Goal: Information Seeking & Learning: Learn about a topic

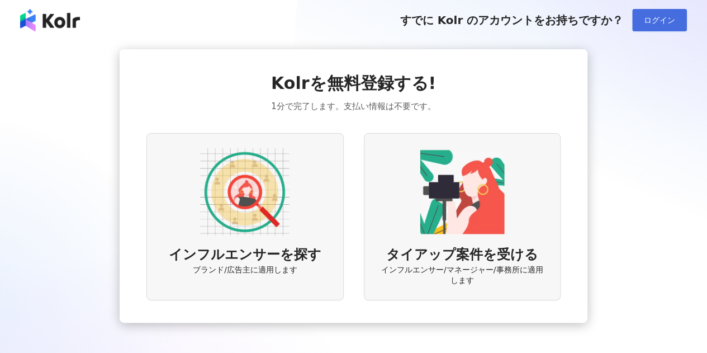
click at [640, 17] on button "ログイン" at bounding box center [659, 20] width 55 height 22
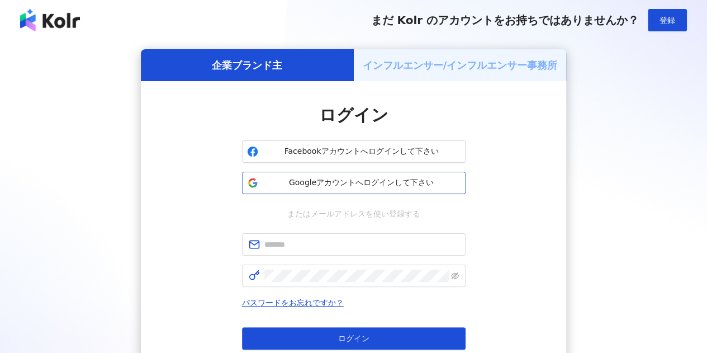
click at [363, 185] on span "Googleアカウントへログインして下さい" at bounding box center [362, 182] width 198 height 11
click at [380, 181] on span "Googleアカウントへログインして下さい" at bounding box center [362, 182] width 198 height 11
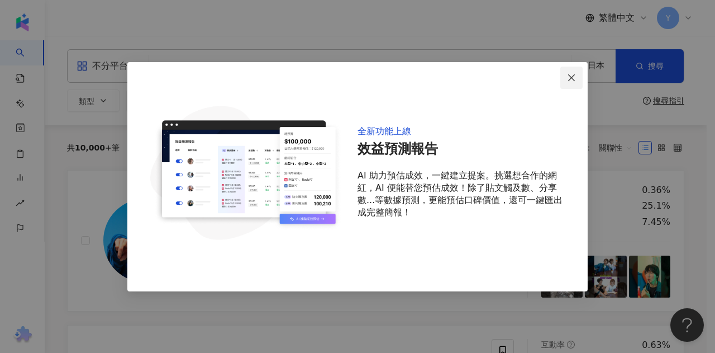
click at [572, 81] on icon "close" at bounding box center [571, 77] width 9 height 9
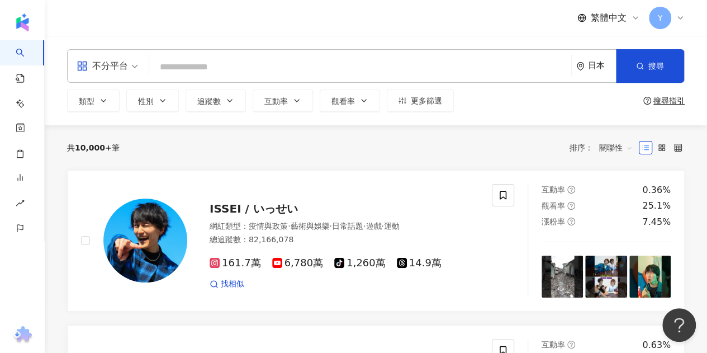
click at [322, 59] on input "search" at bounding box center [360, 66] width 413 height 21
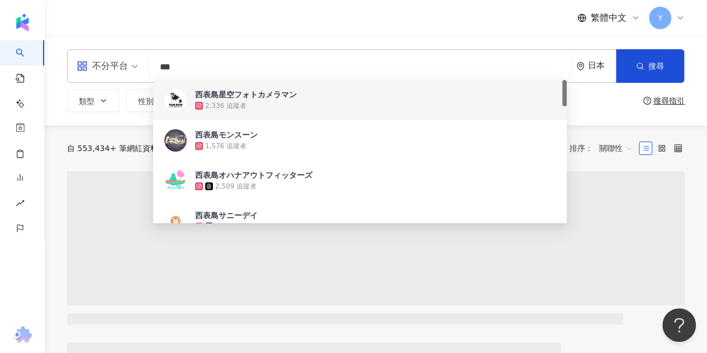
drag, startPoint x: 197, startPoint y: 71, endPoint x: 157, endPoint y: 69, distance: 40.3
click at [157, 69] on input "***" at bounding box center [360, 66] width 413 height 21
type input "***"
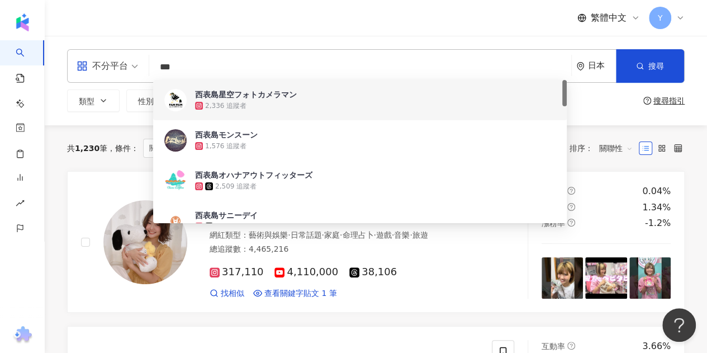
click at [251, 29] on div "繁體中文 Y" at bounding box center [376, 18] width 618 height 36
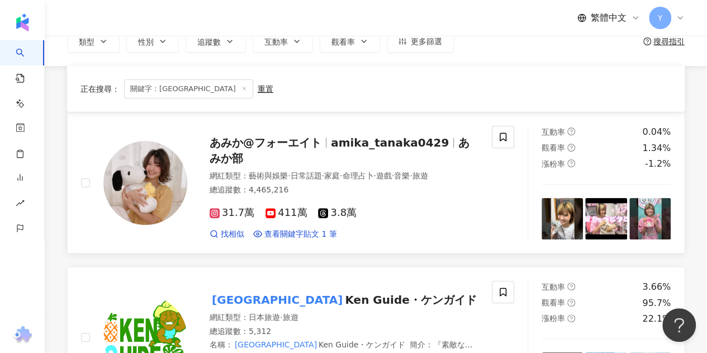
scroll to position [168, 0]
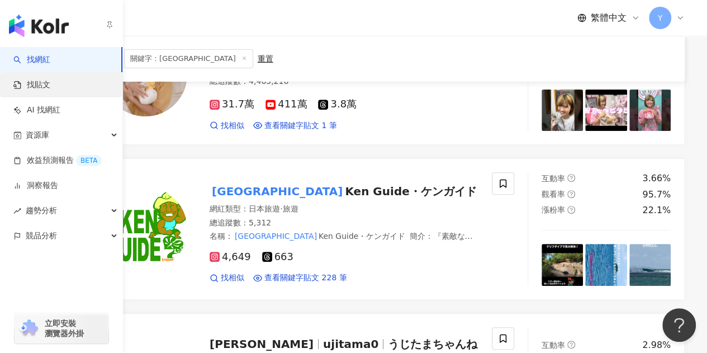
click at [35, 90] on link "找貼文" at bounding box center [31, 84] width 37 height 11
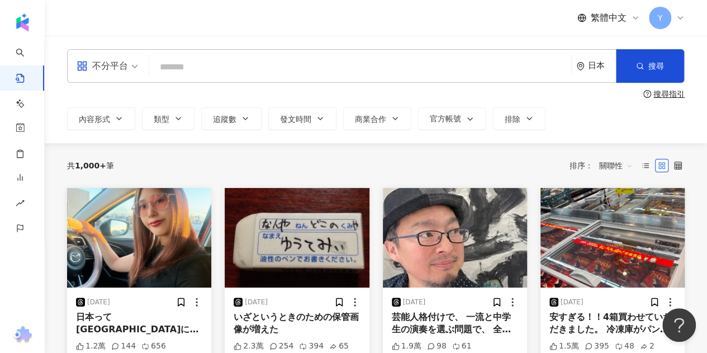
click at [601, 68] on div "日本" at bounding box center [602, 66] width 28 height 10
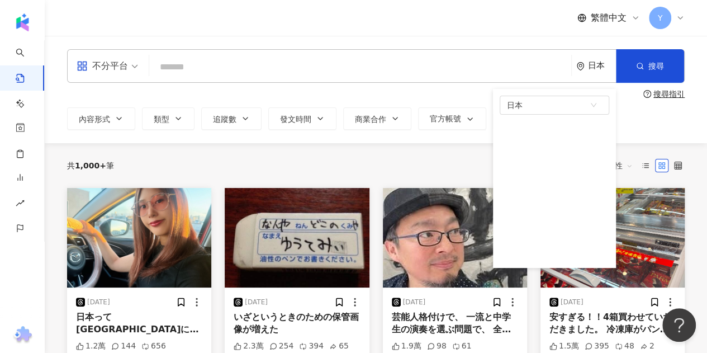
click at [321, 64] on input "search" at bounding box center [360, 67] width 413 height 24
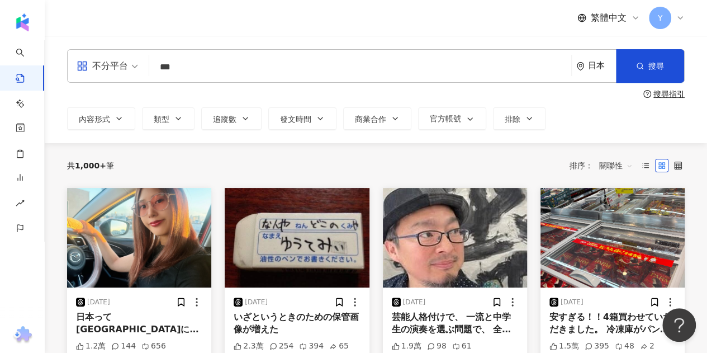
type input "***"
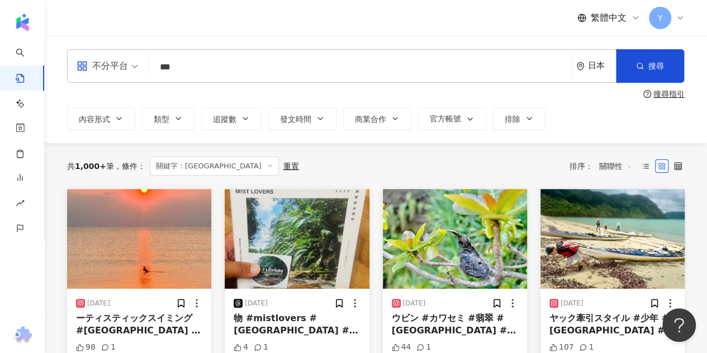
click at [593, 67] on div "日本" at bounding box center [602, 66] width 28 height 10
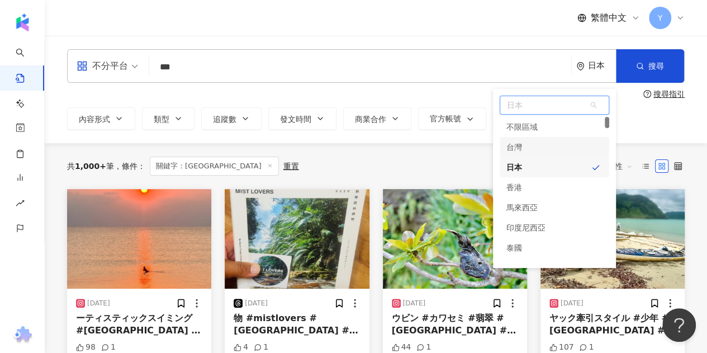
click at [530, 146] on div "台灣" at bounding box center [555, 147] width 110 height 20
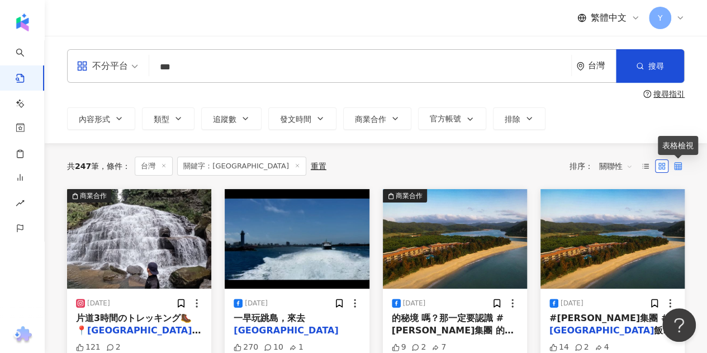
click at [679, 165] on icon at bounding box center [678, 166] width 8 height 8
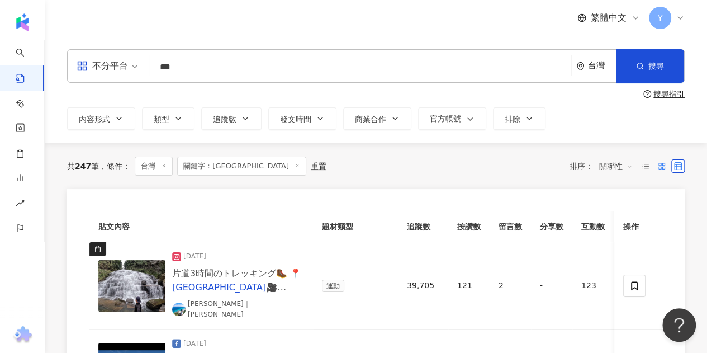
click at [664, 167] on rect at bounding box center [663, 168] width 2 height 2
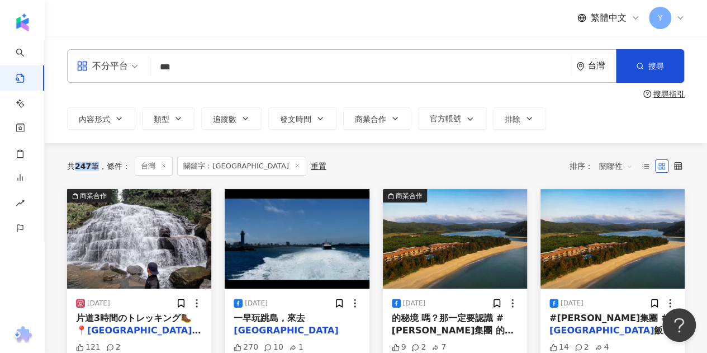
drag, startPoint x: 78, startPoint y: 167, endPoint x: 92, endPoint y: 167, distance: 14.5
click at [92, 167] on div "共 247 筆" at bounding box center [83, 166] width 32 height 9
click at [83, 168] on span "247" at bounding box center [83, 166] width 16 height 9
drag, startPoint x: 74, startPoint y: 168, endPoint x: 88, endPoint y: 168, distance: 14.5
click at [88, 168] on div "共 247 筆" at bounding box center [83, 166] width 32 height 9
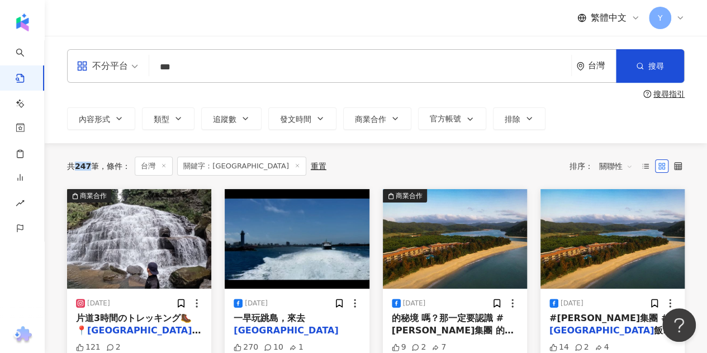
click at [135, 70] on span "不分平台" at bounding box center [107, 66] width 61 height 18
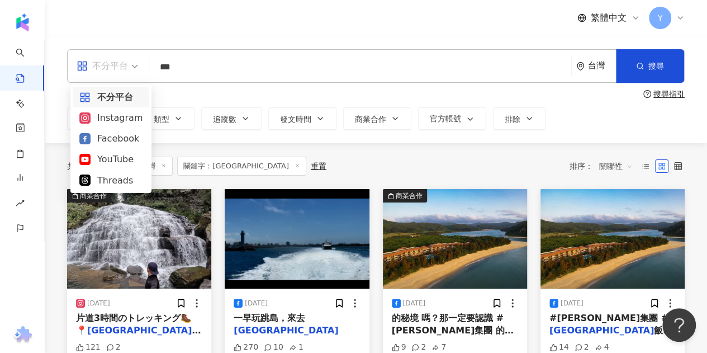
click at [165, 91] on div "搜尋指引" at bounding box center [376, 93] width 618 height 9
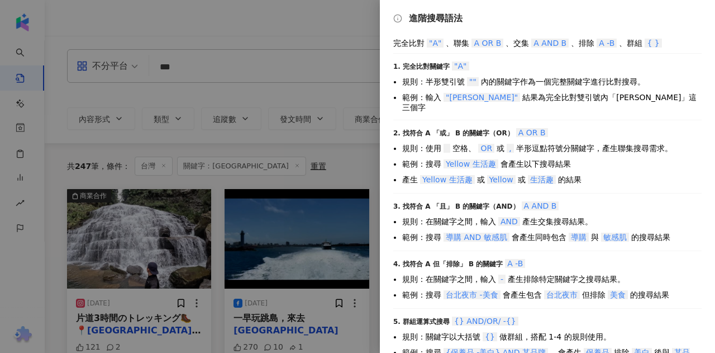
click at [120, 147] on div at bounding box center [357, 176] width 715 height 353
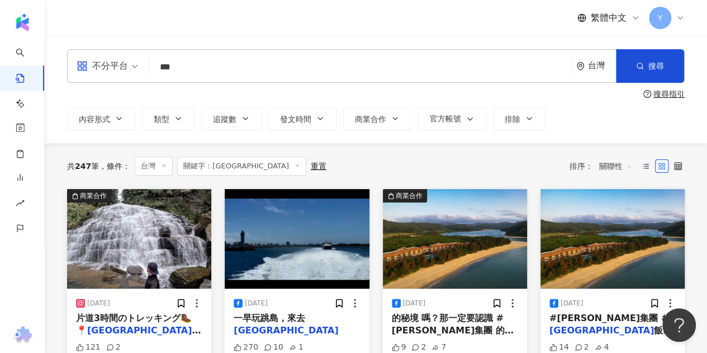
click at [135, 71] on span "不分平台" at bounding box center [107, 66] width 61 height 18
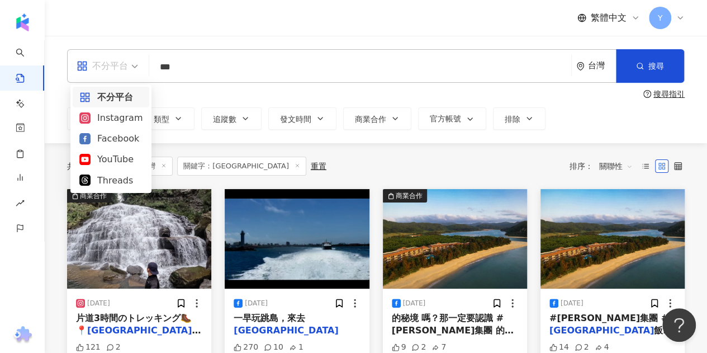
click at [185, 92] on div "搜尋指引" at bounding box center [376, 93] width 618 height 9
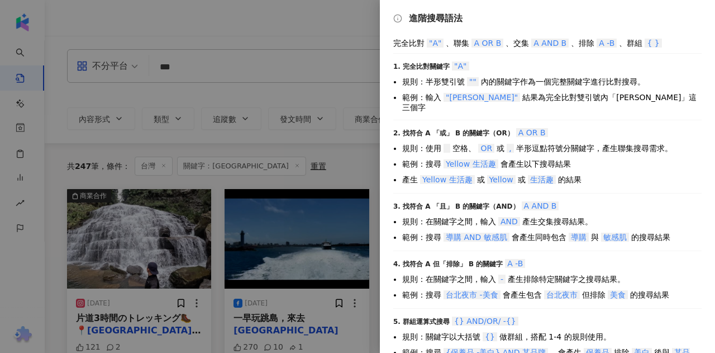
click at [98, 159] on div at bounding box center [357, 176] width 715 height 353
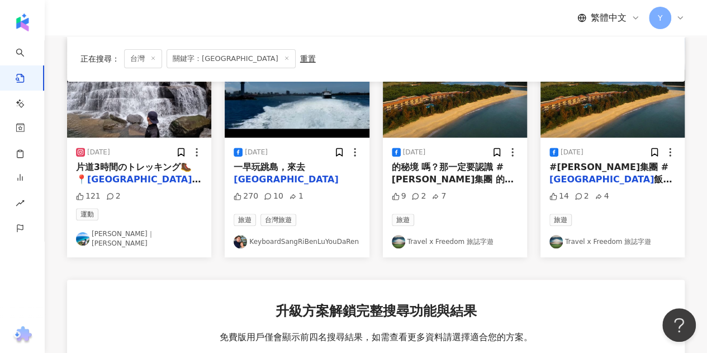
scroll to position [56, 0]
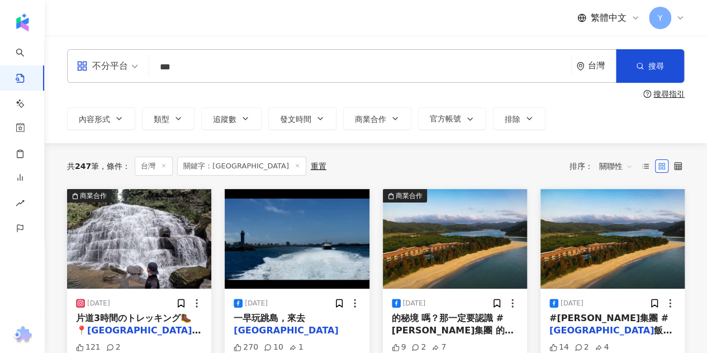
drag, startPoint x: 220, startPoint y: 63, endPoint x: 153, endPoint y: 67, distance: 67.2
click at [154, 67] on input "***" at bounding box center [360, 67] width 413 height 24
type input "***"
click at [296, 166] on line at bounding box center [297, 165] width 3 height 3
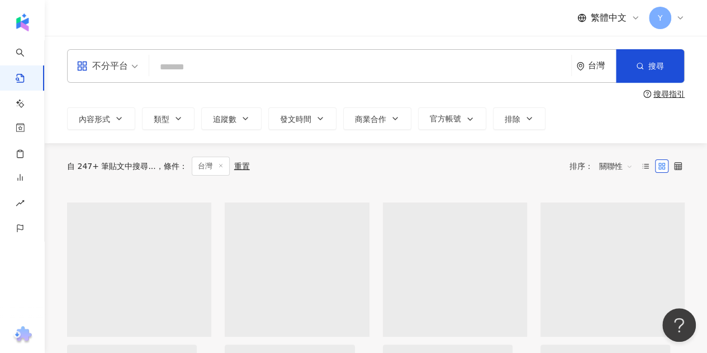
click at [241, 164] on div "重置" at bounding box center [242, 166] width 16 height 9
click at [222, 65] on input "search" at bounding box center [360, 67] width 413 height 24
type input "***"
click at [601, 67] on div "日本" at bounding box center [602, 66] width 28 height 10
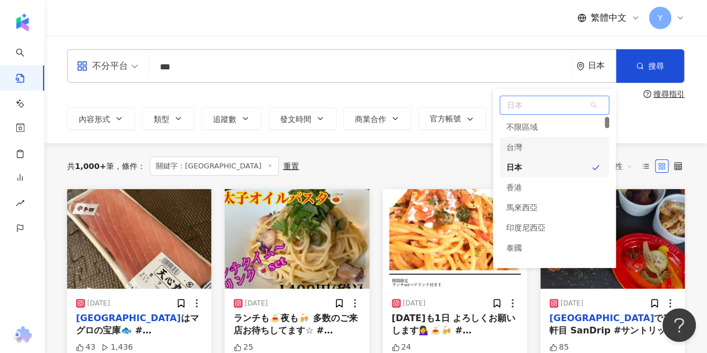
click at [522, 145] on div "台灣" at bounding box center [555, 147] width 110 height 20
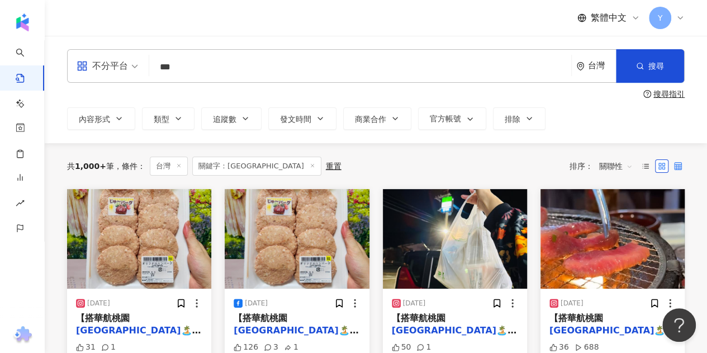
click at [677, 167] on icon at bounding box center [678, 166] width 8 height 8
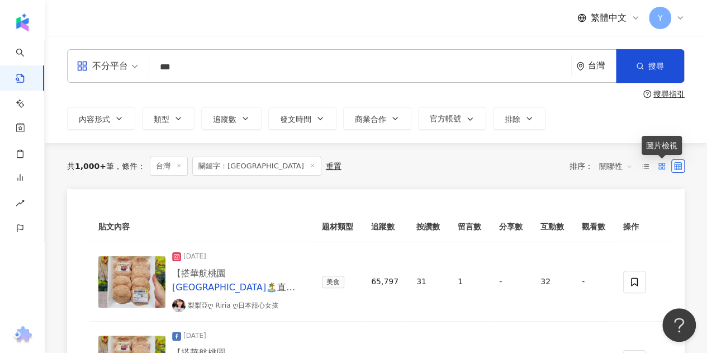
click at [664, 167] on icon at bounding box center [662, 166] width 8 height 8
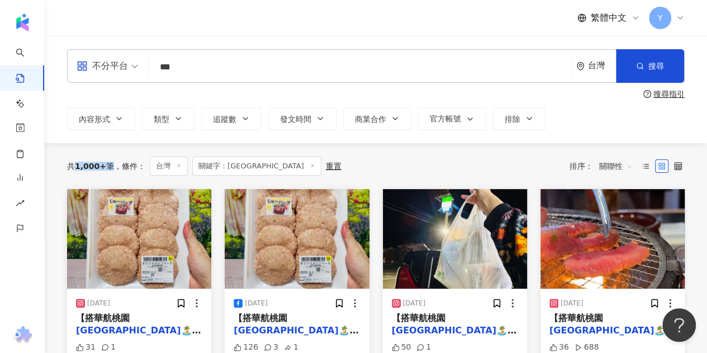
drag, startPoint x: 72, startPoint y: 167, endPoint x: 105, endPoint y: 167, distance: 33.5
click at [105, 167] on div "共 1,000+ 筆" at bounding box center [90, 166] width 47 height 9
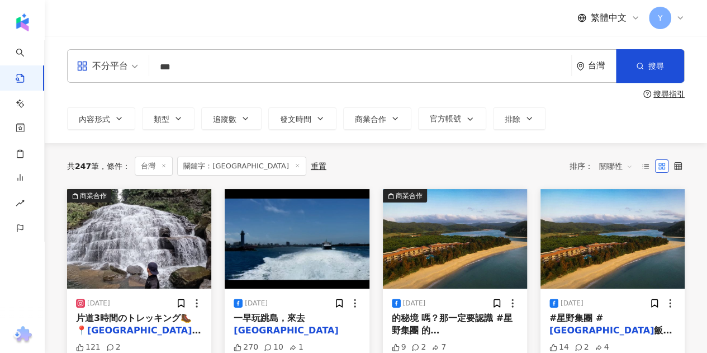
click at [244, 60] on input "***" at bounding box center [360, 67] width 413 height 24
drag, startPoint x: 235, startPoint y: 65, endPoint x: 141, endPoint y: 63, distance: 93.9
click at [141, 63] on div "不分平台 西表島 *** 台灣 搜尋" at bounding box center [376, 66] width 618 height 34
type input "***"
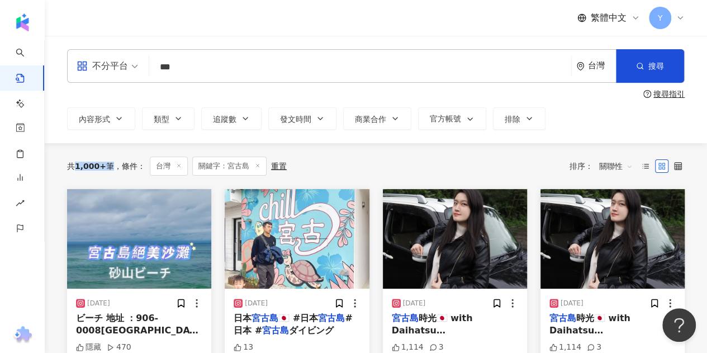
drag, startPoint x: 77, startPoint y: 163, endPoint x: 105, endPoint y: 164, distance: 27.4
click at [105, 164] on div "共 1,000+ 筆" at bounding box center [90, 166] width 47 height 9
drag, startPoint x: 197, startPoint y: 70, endPoint x: 162, endPoint y: 73, distance: 35.4
click at [158, 69] on input "***" at bounding box center [360, 67] width 413 height 24
drag, startPoint x: 72, startPoint y: 164, endPoint x: 101, endPoint y: 166, distance: 29.7
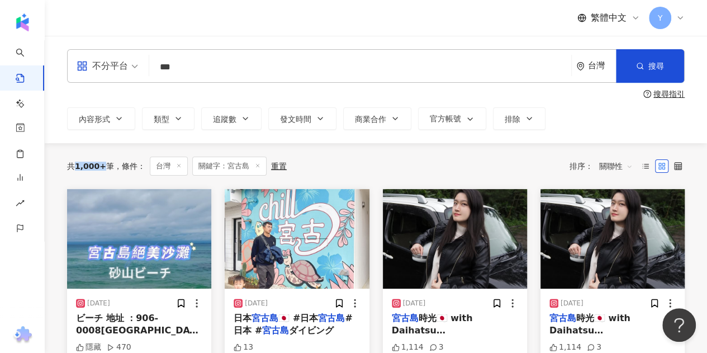
click at [101, 166] on div "共 1,000+ 筆" at bounding box center [90, 166] width 47 height 9
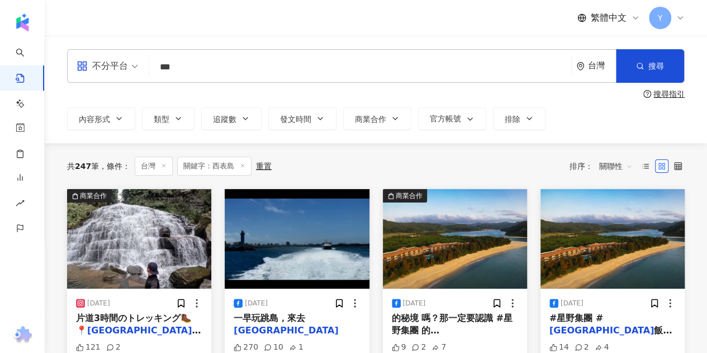
drag, startPoint x: 160, startPoint y: 67, endPoint x: 224, endPoint y: 68, distance: 64.3
click at [224, 68] on input "***" at bounding box center [360, 67] width 413 height 24
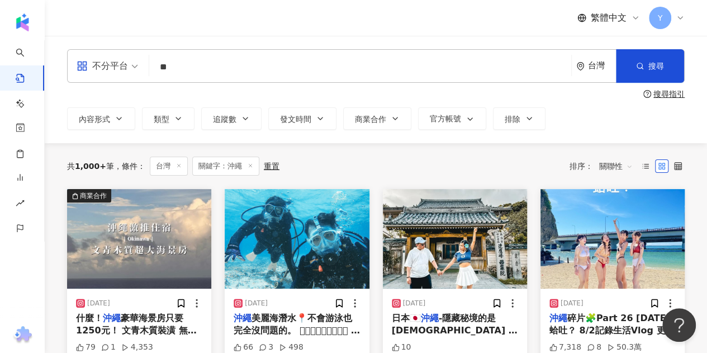
drag, startPoint x: 72, startPoint y: 165, endPoint x: 110, endPoint y: 163, distance: 38.0
click at [110, 163] on div "共 1,000+ 筆" at bounding box center [90, 166] width 47 height 9
click at [97, 168] on span "1,000+" at bounding box center [90, 166] width 31 height 9
drag, startPoint x: 75, startPoint y: 168, endPoint x: 110, endPoint y: 167, distance: 34.7
click at [110, 167] on div "共 1,000+ 筆" at bounding box center [90, 166] width 47 height 9
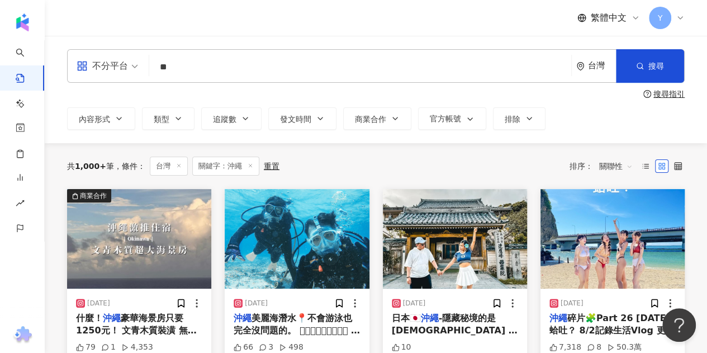
click at [107, 166] on div "共 1,000+ 筆" at bounding box center [90, 166] width 47 height 9
click at [217, 72] on input "**" at bounding box center [360, 67] width 413 height 24
type input "*"
paste input "**"
type input "***"
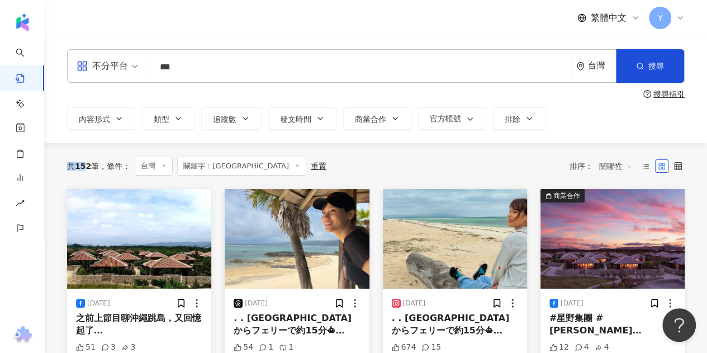
drag, startPoint x: 70, startPoint y: 167, endPoint x: 87, endPoint y: 166, distance: 16.8
click at [87, 166] on div "共 152 筆" at bounding box center [83, 166] width 32 height 9
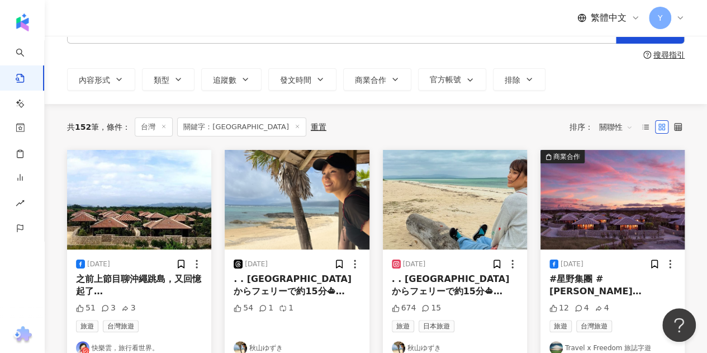
scroll to position [56, 0]
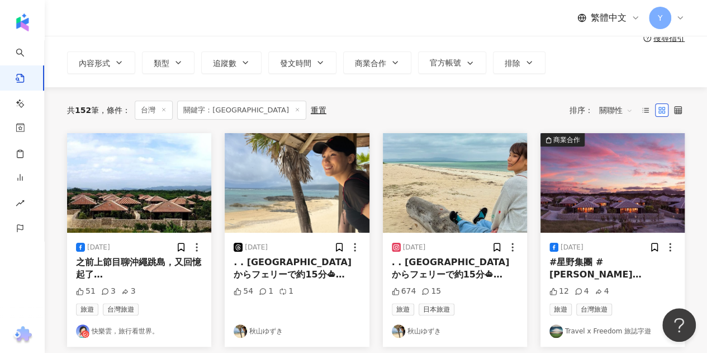
click at [445, 282] on span "へ🐃✨️ たまたまこの日" at bounding box center [454, 293] width 125 height 23
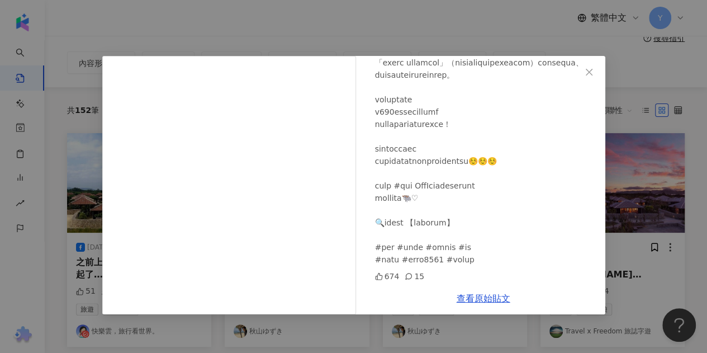
scroll to position [244, 0]
click at [585, 73] on icon "close" at bounding box center [589, 72] width 9 height 9
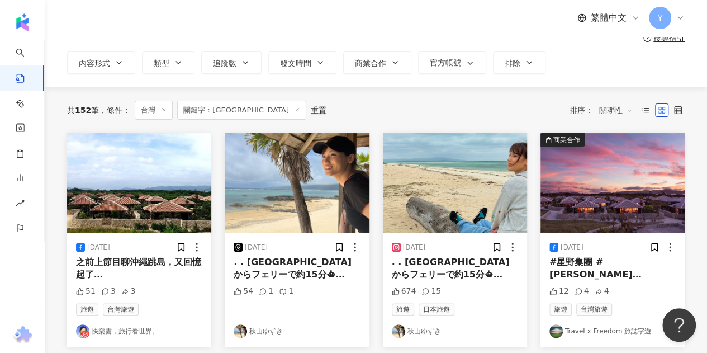
click at [276, 267] on span ". . 石垣島からフェリーで約15分⛴" at bounding box center [293, 268] width 118 height 23
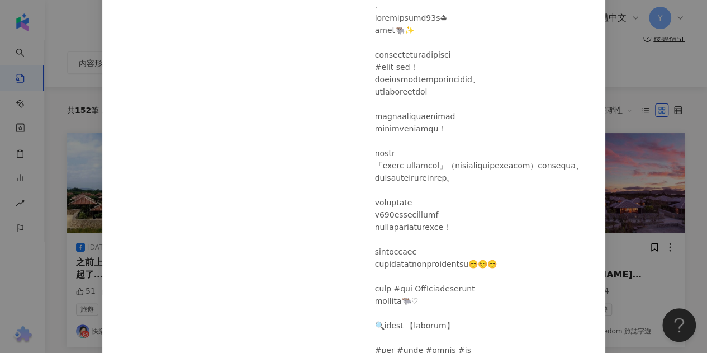
scroll to position [112, 0]
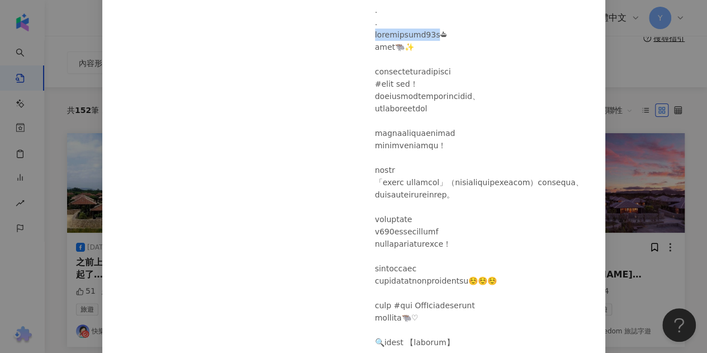
drag, startPoint x: 369, startPoint y: 29, endPoint x: 472, endPoint y: 36, distance: 103.7
click at [472, 36] on div "秋山ゆずき 2024/11/28 54 1 1" at bounding box center [484, 224] width 244 height 561
click at [403, 45] on div at bounding box center [485, 194] width 221 height 381
drag, startPoint x: 403, startPoint y: 45, endPoint x: 422, endPoint y: 45, distance: 19.0
click at [422, 45] on div at bounding box center [485, 194] width 221 height 381
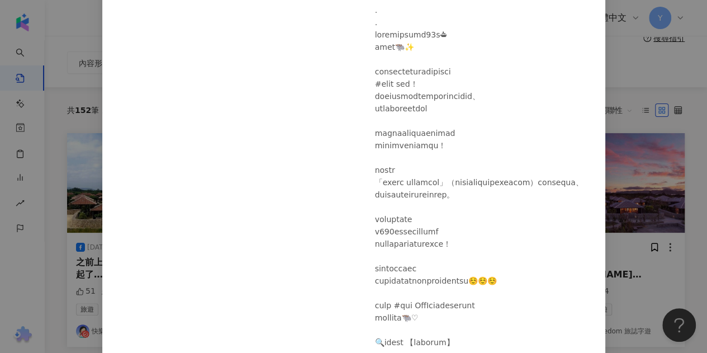
click at [433, 95] on div at bounding box center [485, 194] width 221 height 381
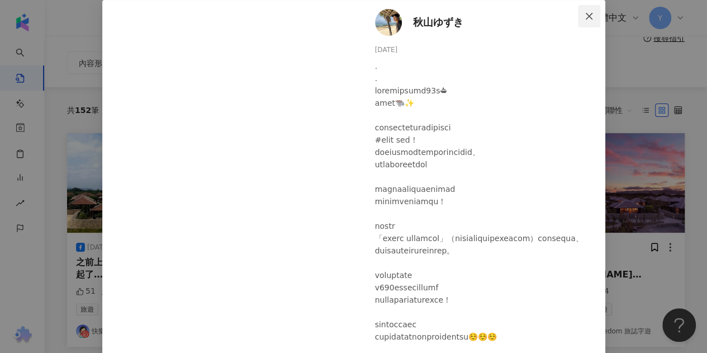
click at [586, 15] on icon "close" at bounding box center [589, 15] width 7 height 7
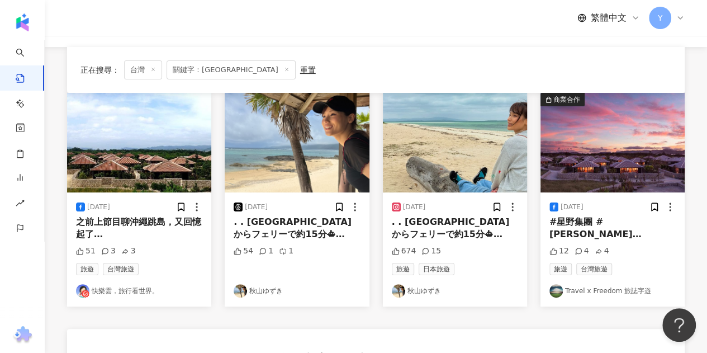
scroll to position [112, 0]
